Goal: Find specific page/section: Find specific page/section

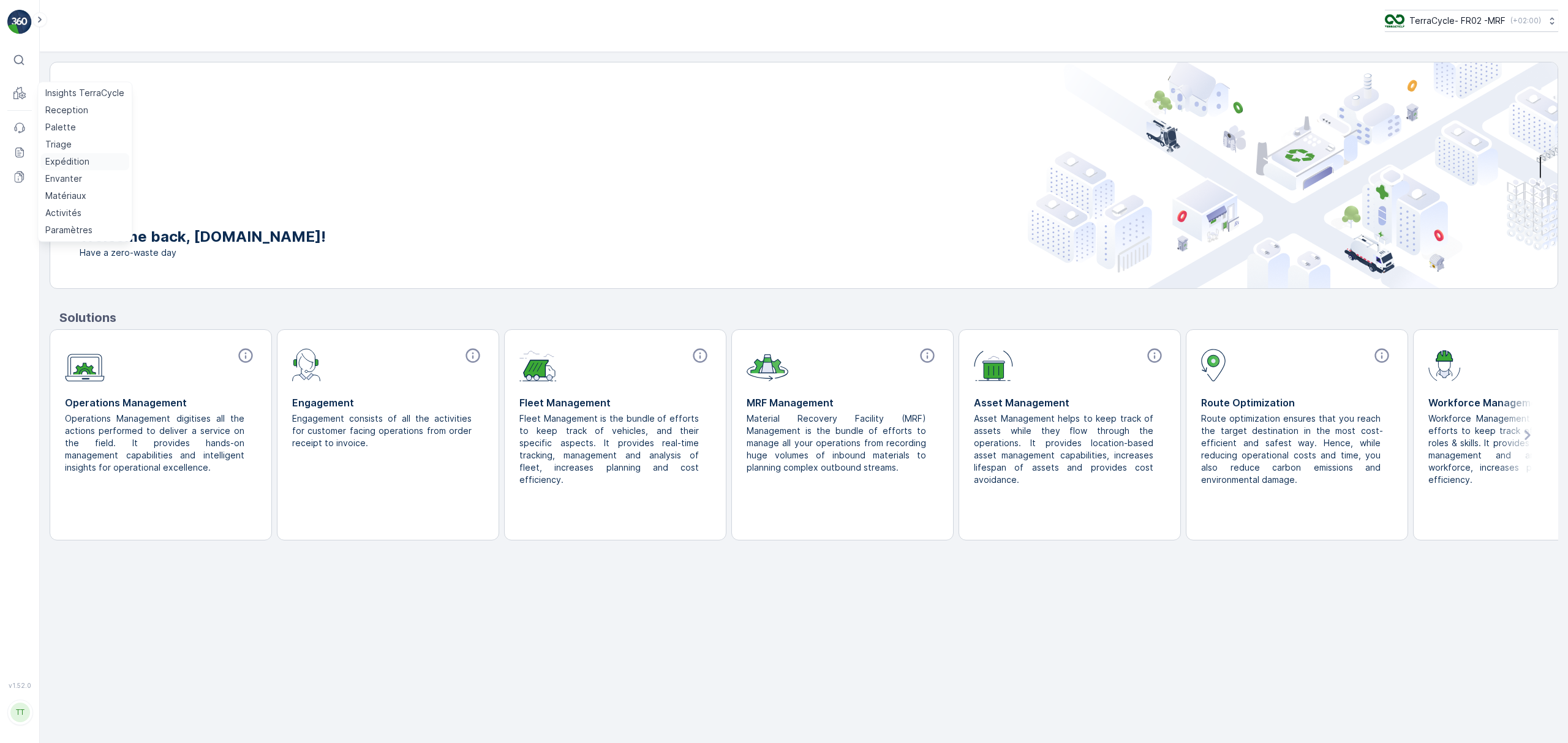
click at [64, 161] on p "Expédition" at bounding box center [67, 161] width 44 height 12
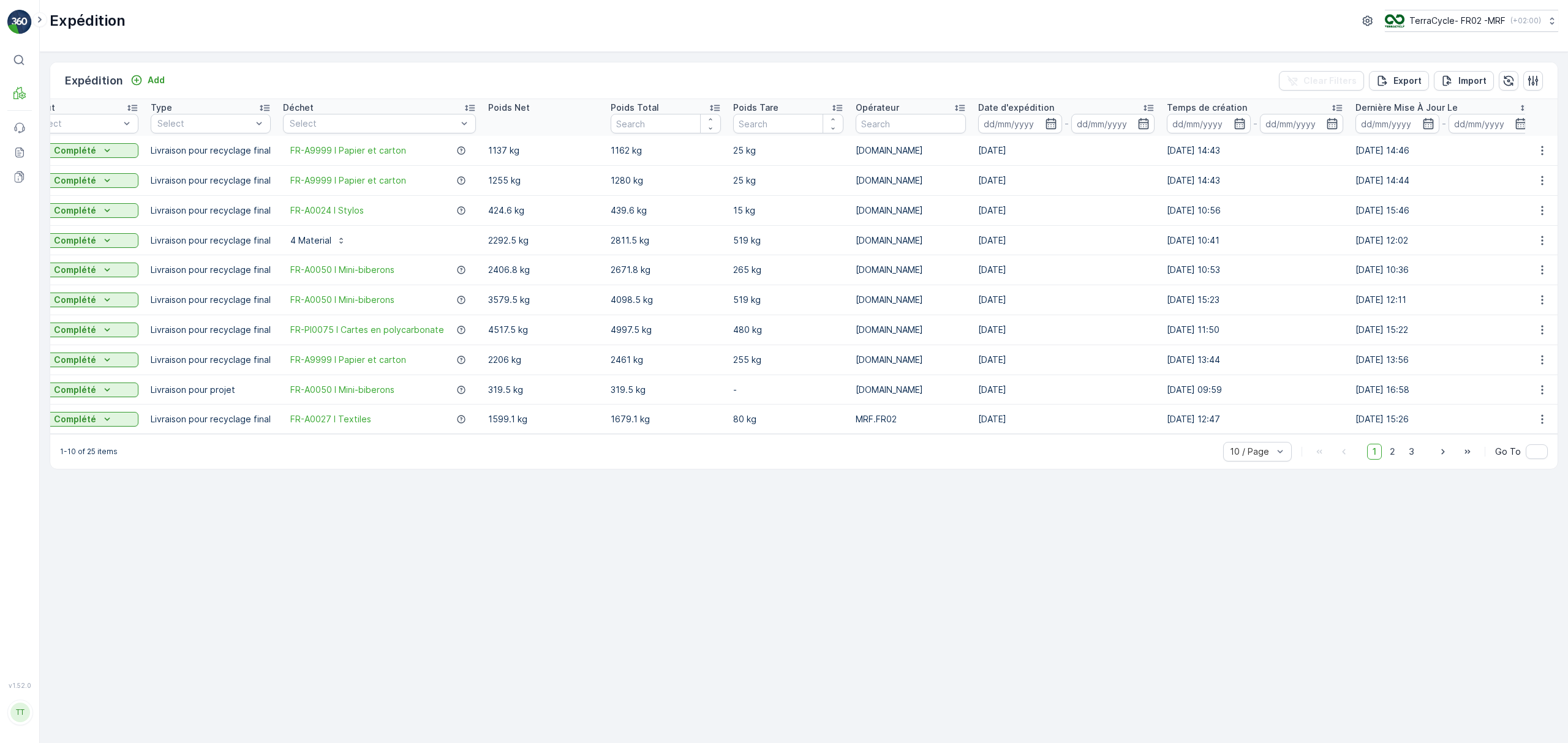
scroll to position [0, 166]
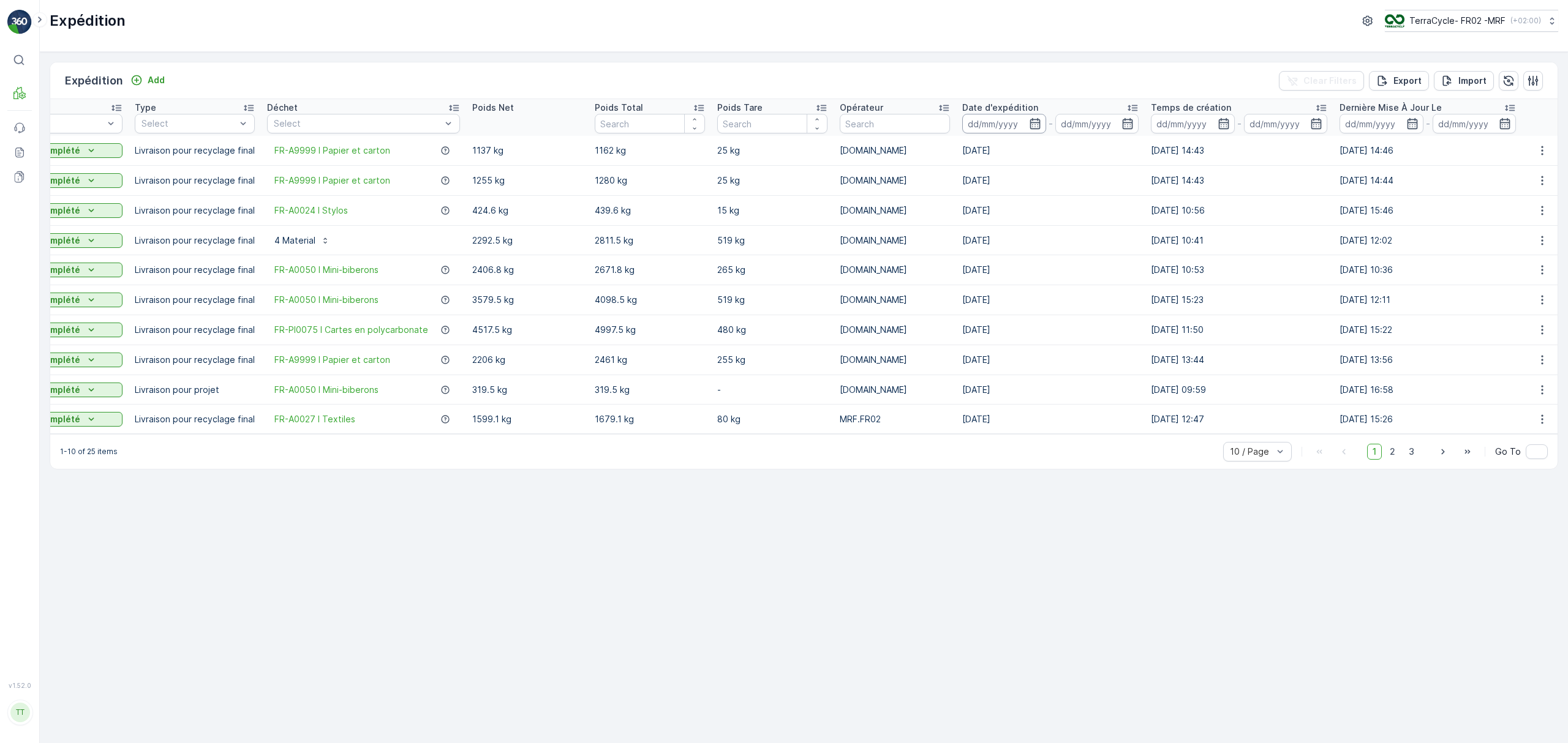
click at [991, 117] on input at bounding box center [1004, 124] width 84 height 20
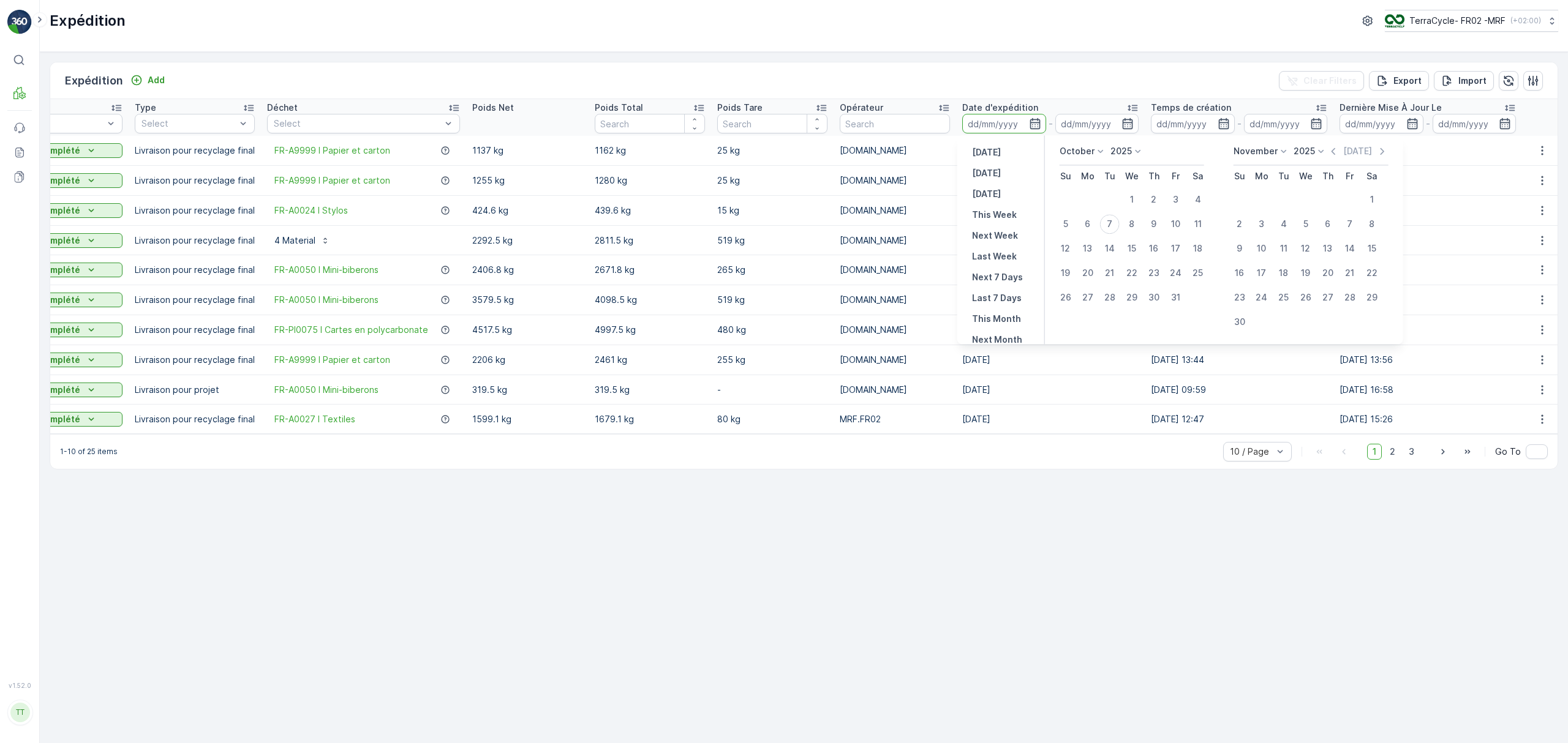
click at [1086, 143] on div "[DATE] Su Mo Tu We Th Fr Sa 1 2 3 4 5 6 7 8 9 10 11 12 13 14 15 16 17 18 19 20 …" at bounding box center [1224, 239] width 358 height 209
click at [1080, 148] on p "October" at bounding box center [1077, 151] width 35 height 12
click at [1091, 223] on span "September" at bounding box center [1090, 224] width 46 height 12
click at [1086, 197] on div "1" at bounding box center [1088, 200] width 20 height 20
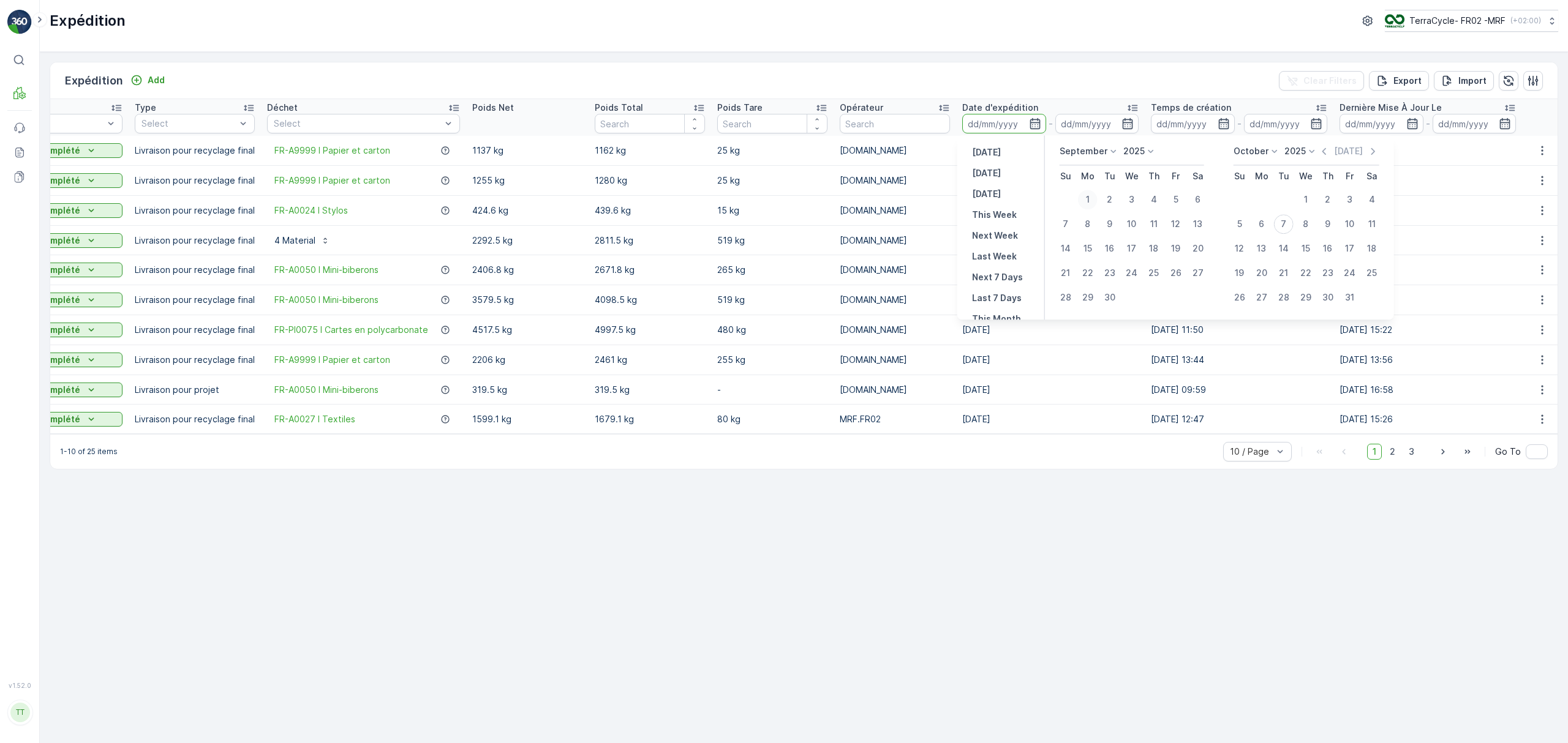
type input "[DATE]"
click at [1107, 303] on div "30" at bounding box center [1109, 297] width 20 height 20
type input "[DATE]"
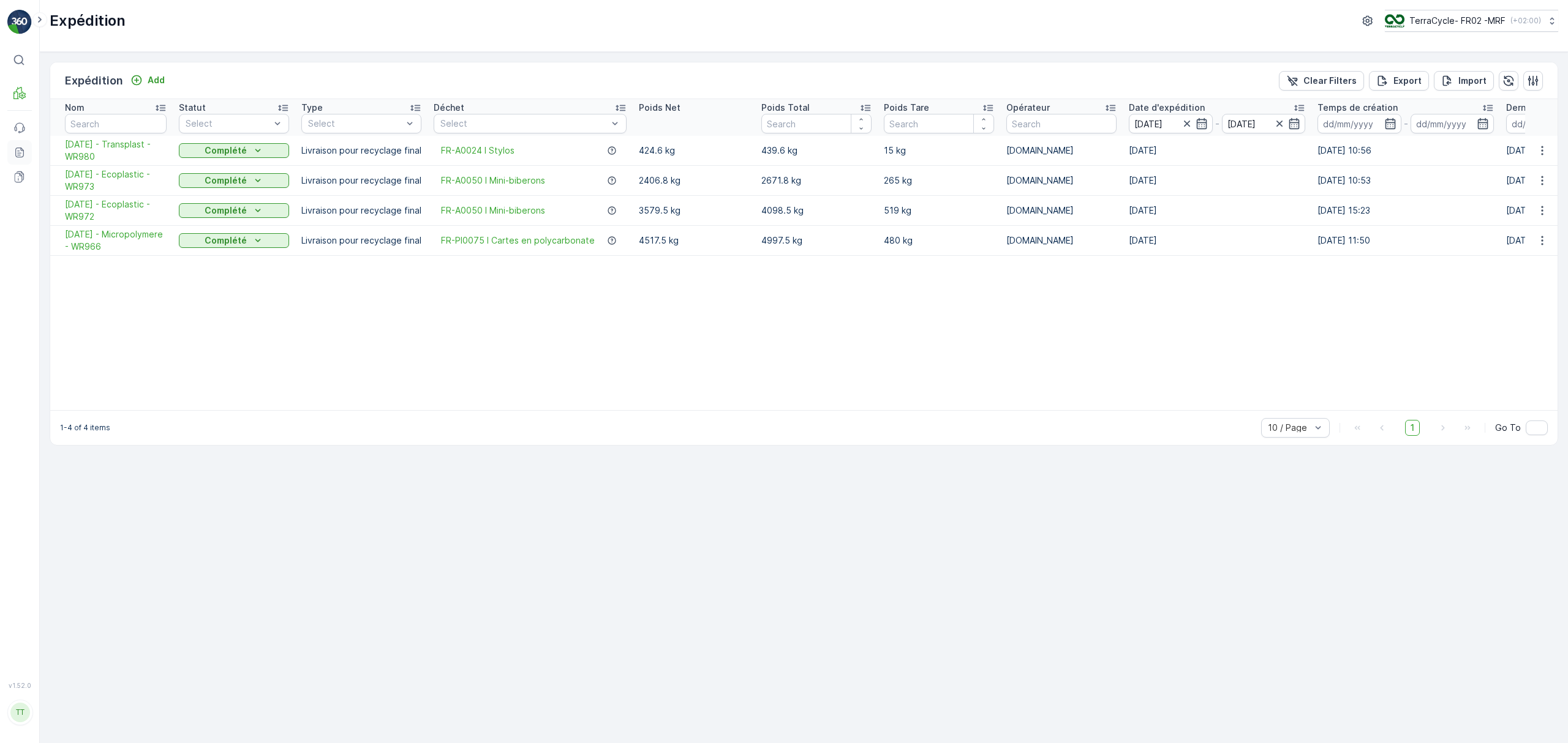
click at [18, 153] on icon at bounding box center [19, 152] width 12 height 12
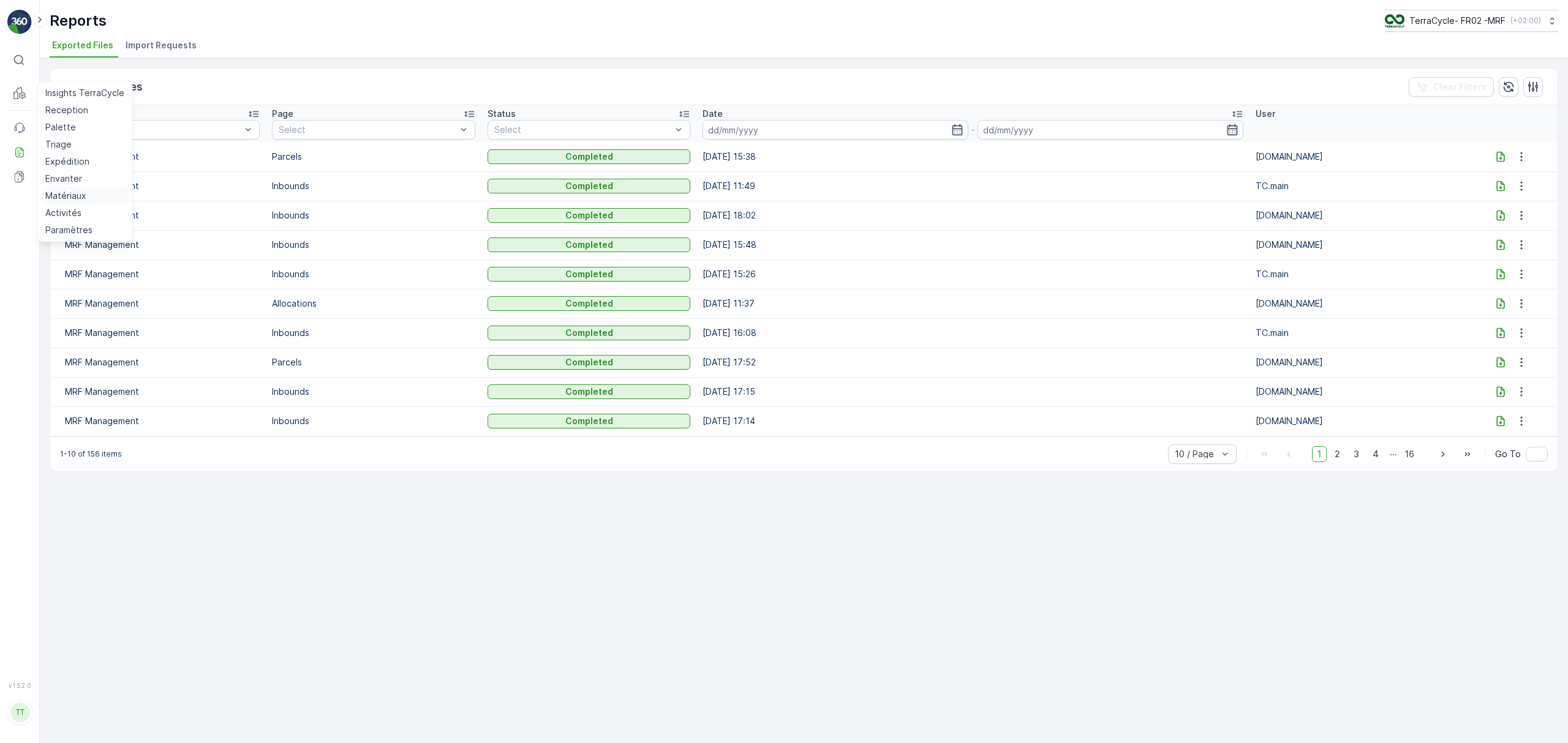
click at [62, 200] on p "Matériaux" at bounding box center [66, 196] width 41 height 12
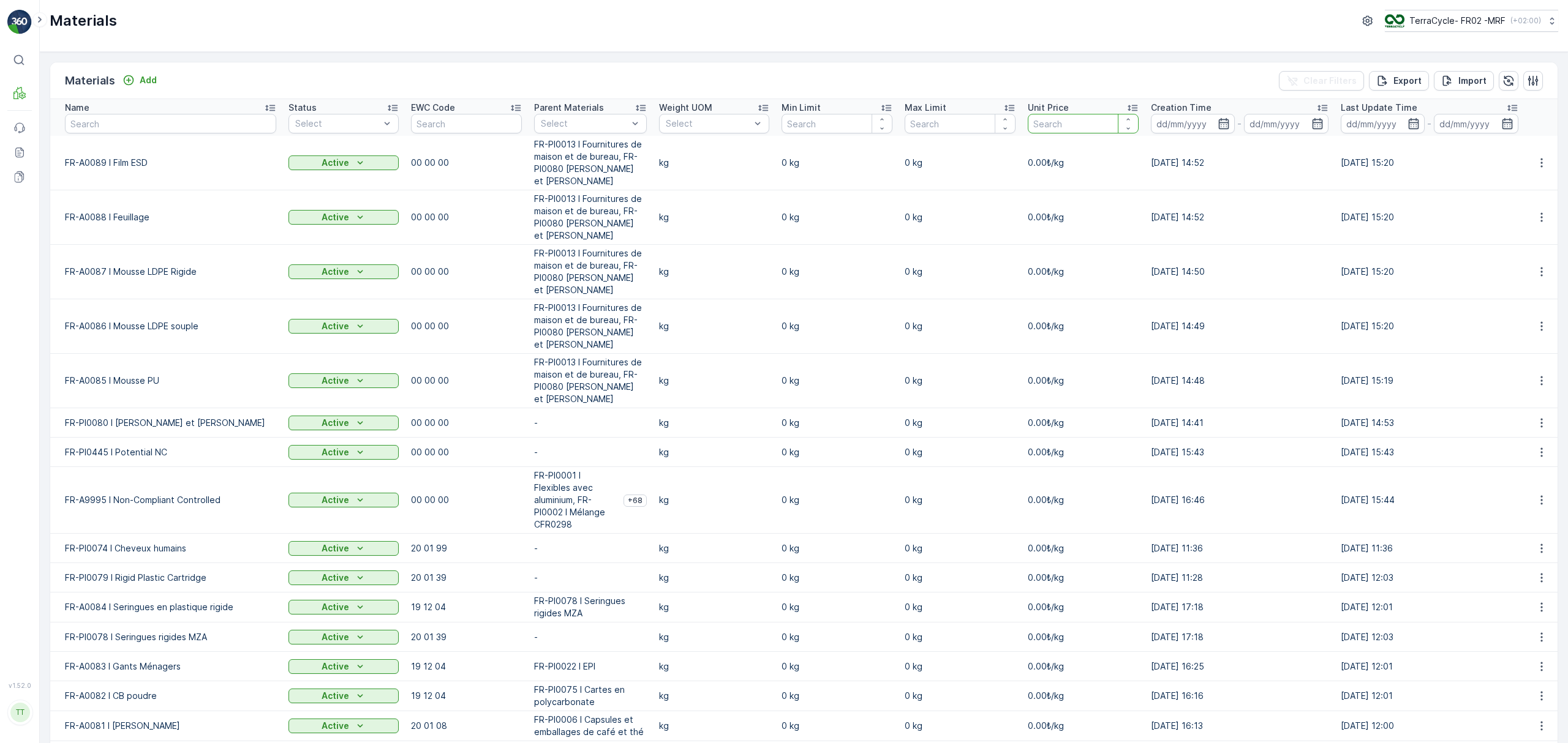
click at [1073, 121] on input "number" at bounding box center [1083, 124] width 111 height 20
click at [1091, 86] on div "Materials Add Clear Filters Export Import" at bounding box center [804, 81] width 1507 height 37
